Goal: Task Accomplishment & Management: Complete application form

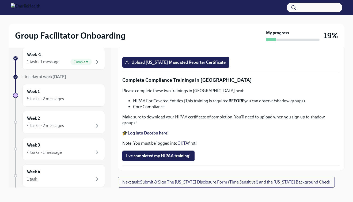
scroll to position [980, 0]
click at [0, 0] on input "Upload [US_STATE] Telehealth Certificate" at bounding box center [0, 0] width 0 height 0
click at [176, 68] on label "Upload [US_STATE] Mandated Reporter Certificate" at bounding box center [175, 62] width 107 height 11
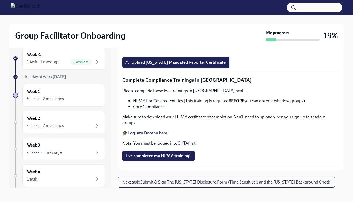
click at [0, 0] on input "Upload [US_STATE] Mandated Reporter Certificate" at bounding box center [0, 0] width 0 height 0
drag, startPoint x: 153, startPoint y: 114, endPoint x: 275, endPoint y: 121, distance: 122.1
drag, startPoint x: 196, startPoint y: 135, endPoint x: 285, endPoint y: 136, distance: 89.3
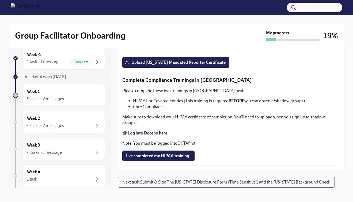
click at [285, 26] on p "Please complete the Relias course titled "Mandatory [MEDICAL_DATA] Reporting in…" at bounding box center [230, 21] width 217 height 12
copy p "Mandatory [MEDICAL_DATA] Reporting in [GEOGRAPHIC_DATA]"
click at [0, 0] on input "[US_STATE]-state-telemedicine-training-[PERSON_NAME].pdf" at bounding box center [0, 0] width 0 height 0
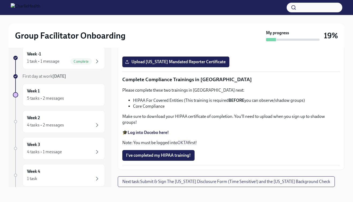
scroll to position [1059, 0]
drag, startPoint x: 195, startPoint y: 55, endPoint x: 244, endPoint y: 64, distance: 49.4
click at [245, 48] on div "Approx completion time: 2 hours Please complete the Relias course titled "Manda…" at bounding box center [230, 26] width 217 height 44
click at [282, 26] on p "Please complete the Relias course titled "Mandatory [MEDICAL_DATA] Reporting in…" at bounding box center [230, 20] width 217 height 12
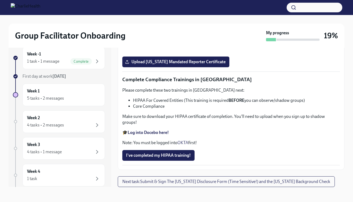
drag, startPoint x: 197, startPoint y: 72, endPoint x: 287, endPoint y: 75, distance: 89.8
click at [287, 26] on p "Please complete the Relias course titled "Mandatory [MEDICAL_DATA] Reporting in…" at bounding box center [230, 20] width 217 height 12
copy p "Mandatory [MEDICAL_DATA] Reporting in [US_STATE]"
click at [185, 64] on span "Upload [US_STATE] Mandated Reporter Certificate" at bounding box center [175, 61] width 99 height 5
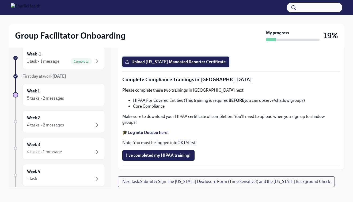
click at [0, 0] on input "Upload [US_STATE] Mandated Reporter Certificate" at bounding box center [0, 0] width 0 height 0
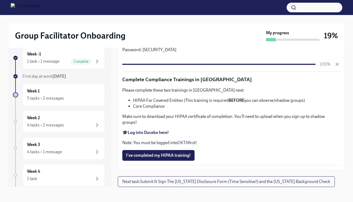
scroll to position [1253, 0]
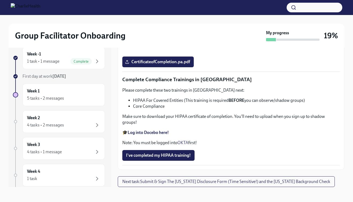
click at [142, 135] on strong "Log into Docebo here!" at bounding box center [147, 132] width 41 height 5
